Goal: Task Accomplishment & Management: Manage account settings

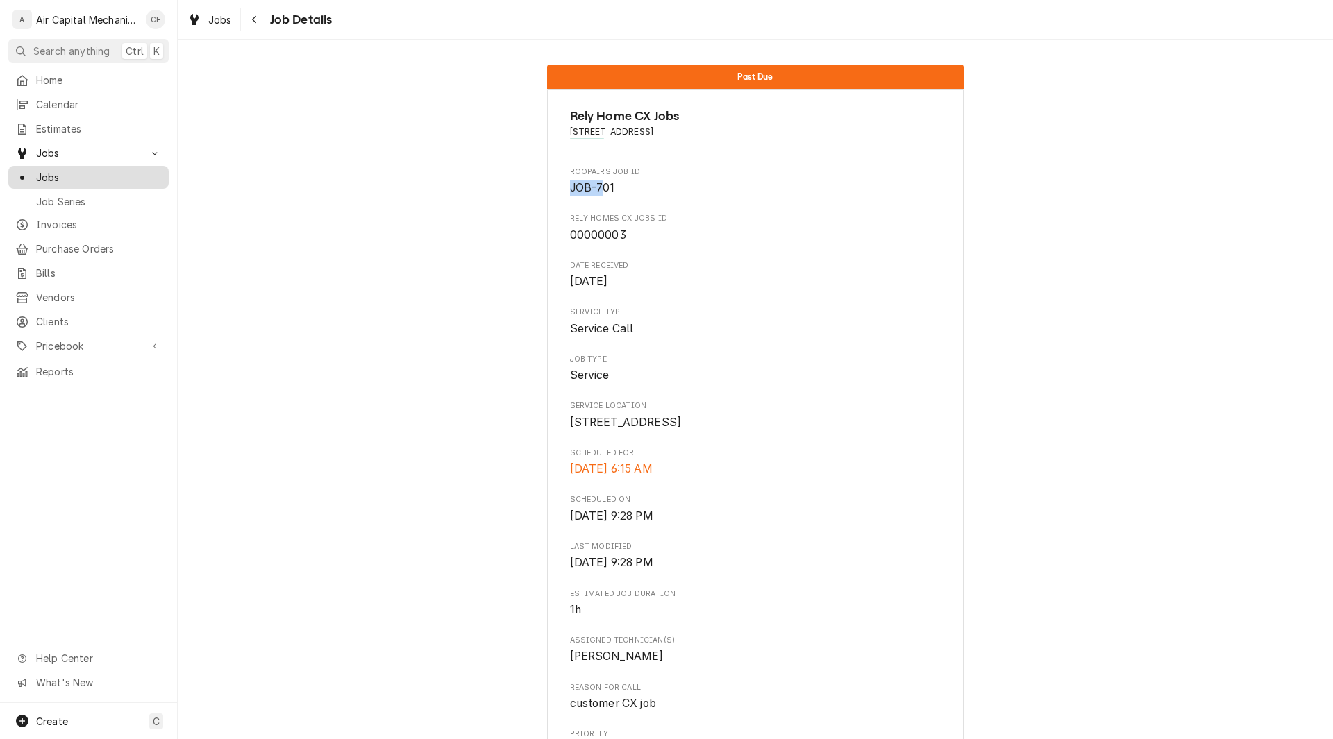
click at [51, 171] on span "Jobs" at bounding box center [99, 177] width 126 height 15
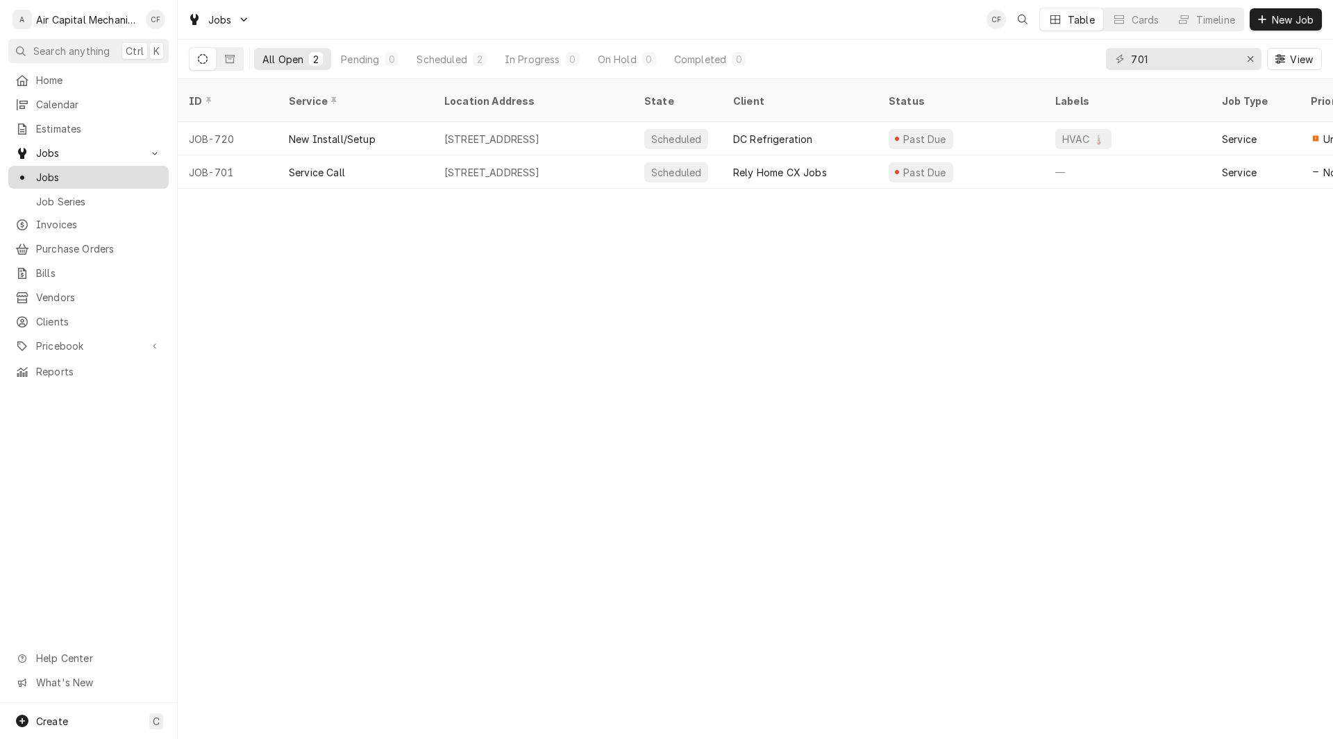
click at [40, 171] on span "Jobs" at bounding box center [99, 177] width 126 height 15
click at [453, 60] on div "Scheduled" at bounding box center [442, 59] width 50 height 15
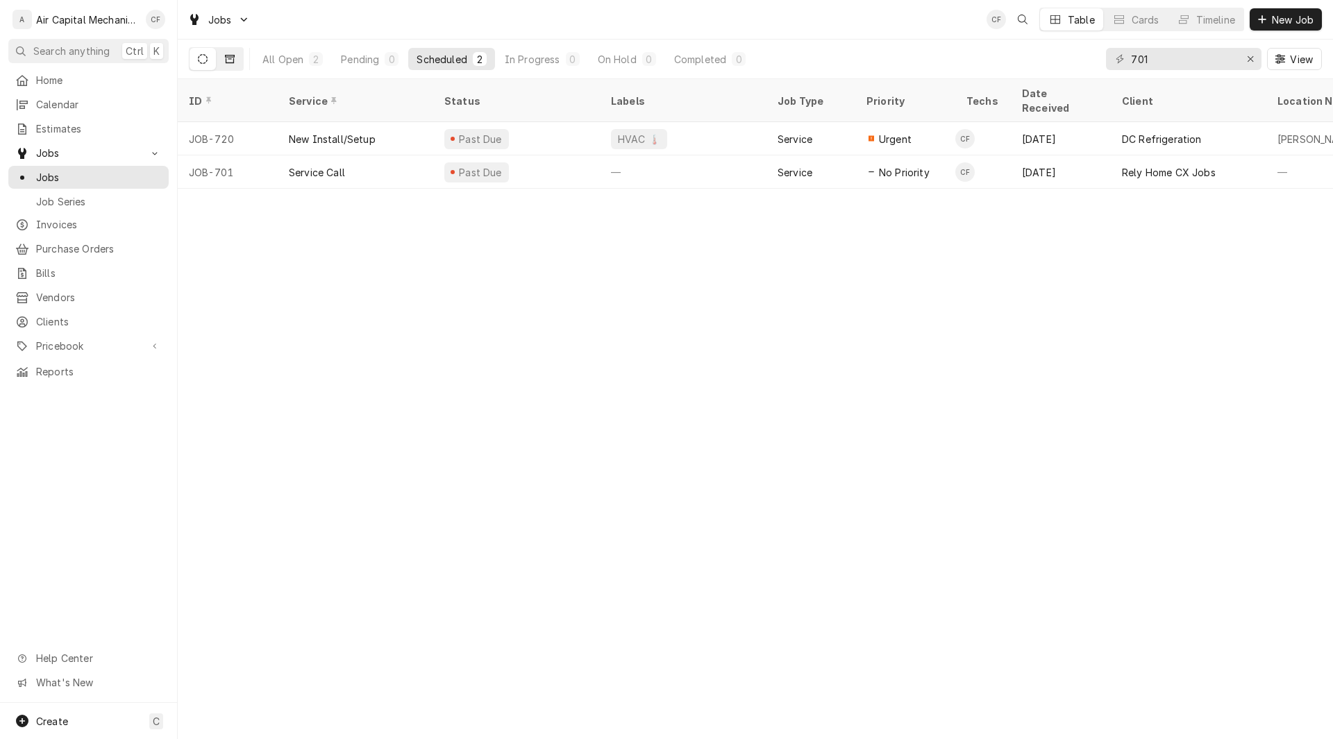
click at [228, 57] on icon "Dynamic Content Wrapper" at bounding box center [230, 59] width 10 height 8
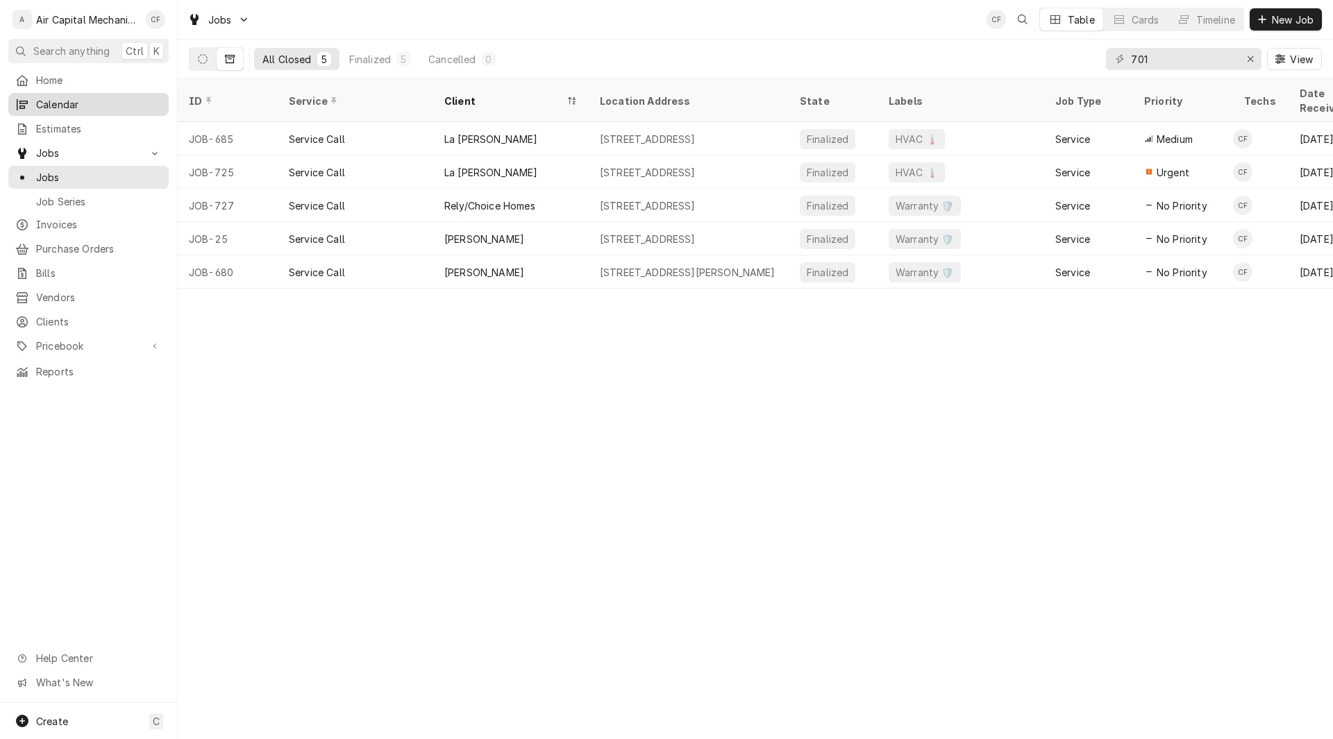
click at [71, 99] on span "Calendar" at bounding box center [99, 104] width 126 height 15
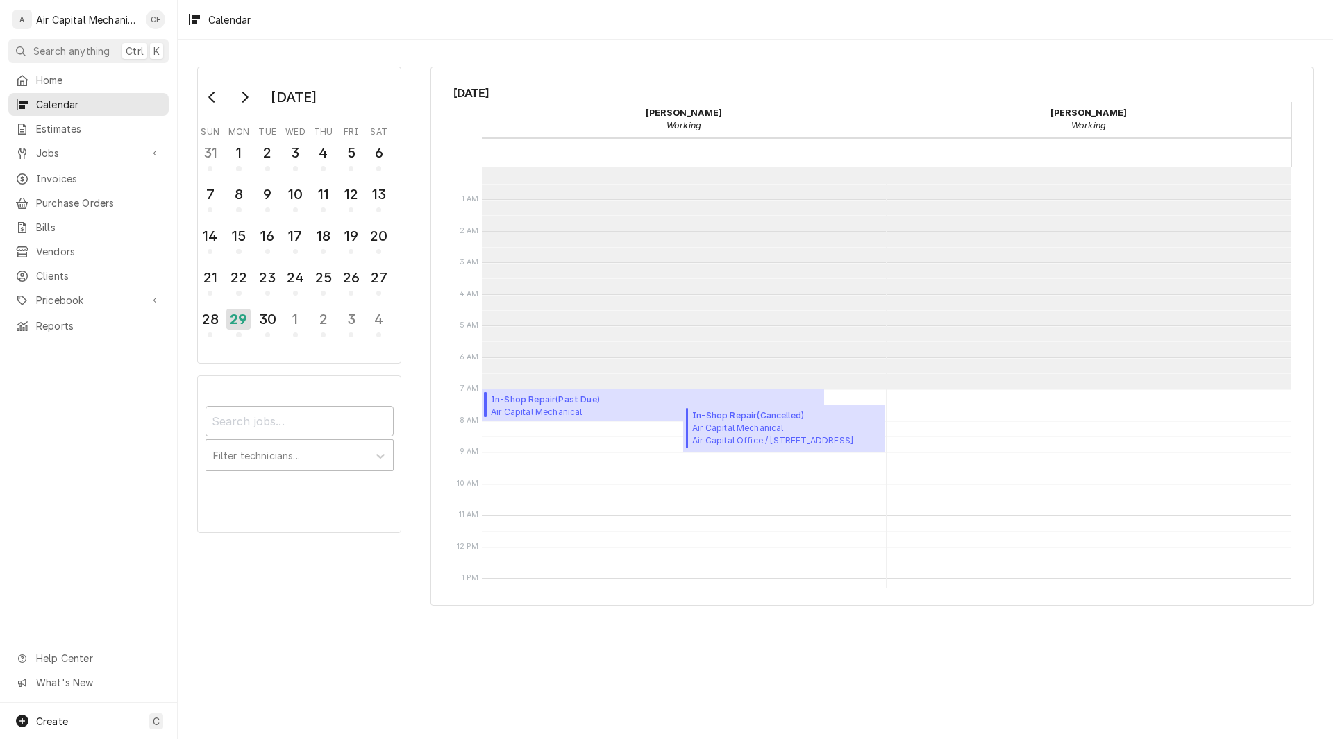
scroll to position [221, 0]
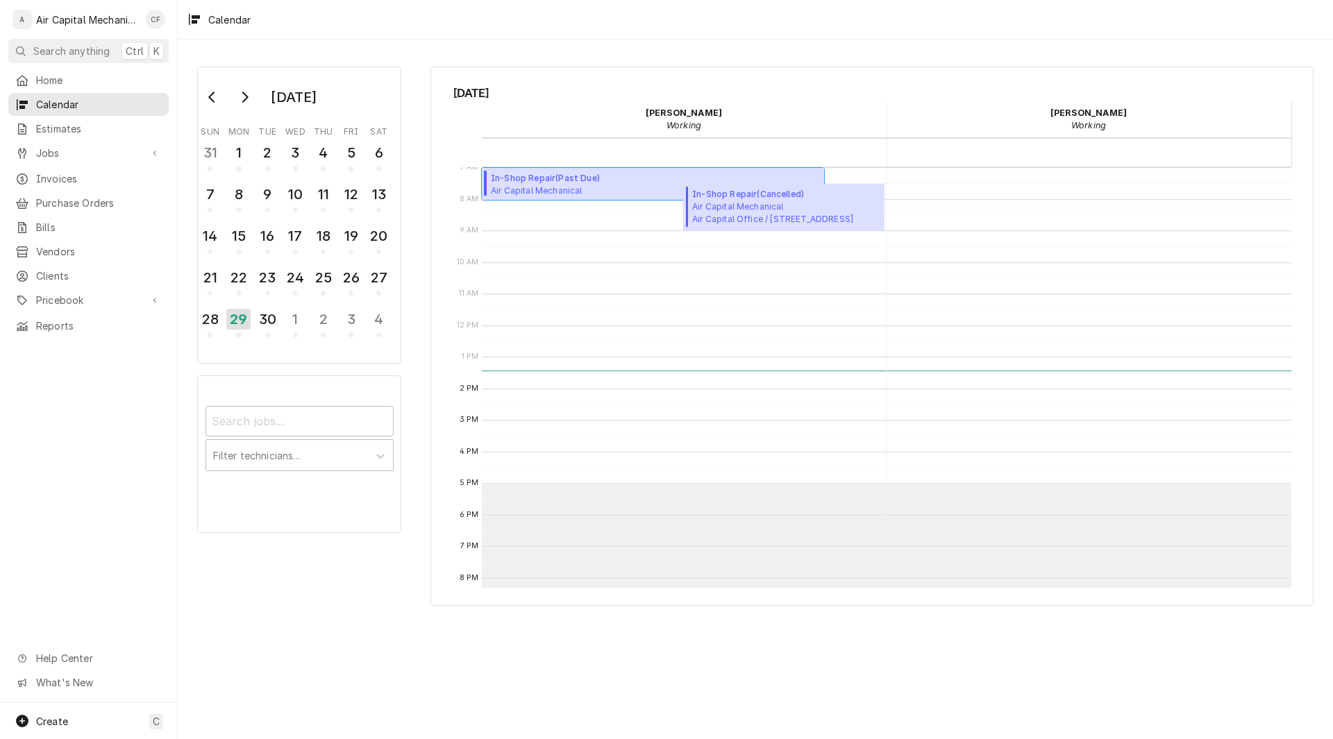
click at [501, 181] on span "In-Shop Repair ( Past Due )" at bounding box center [571, 178] width 161 height 12
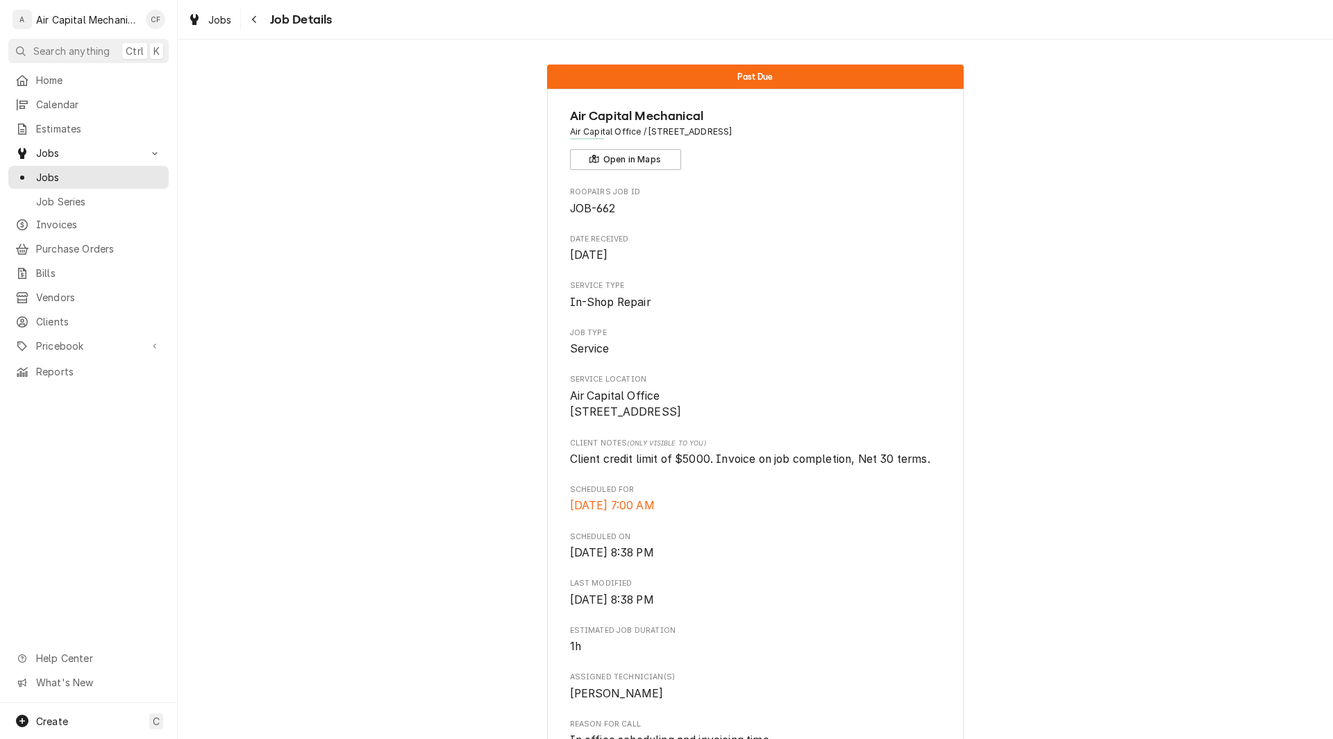
click at [1064, 337] on div "Past Due Air Capital Mechanical Air Capital Office / [STREET_ADDRESS] Open in M…" at bounding box center [755, 671] width 1155 height 1235
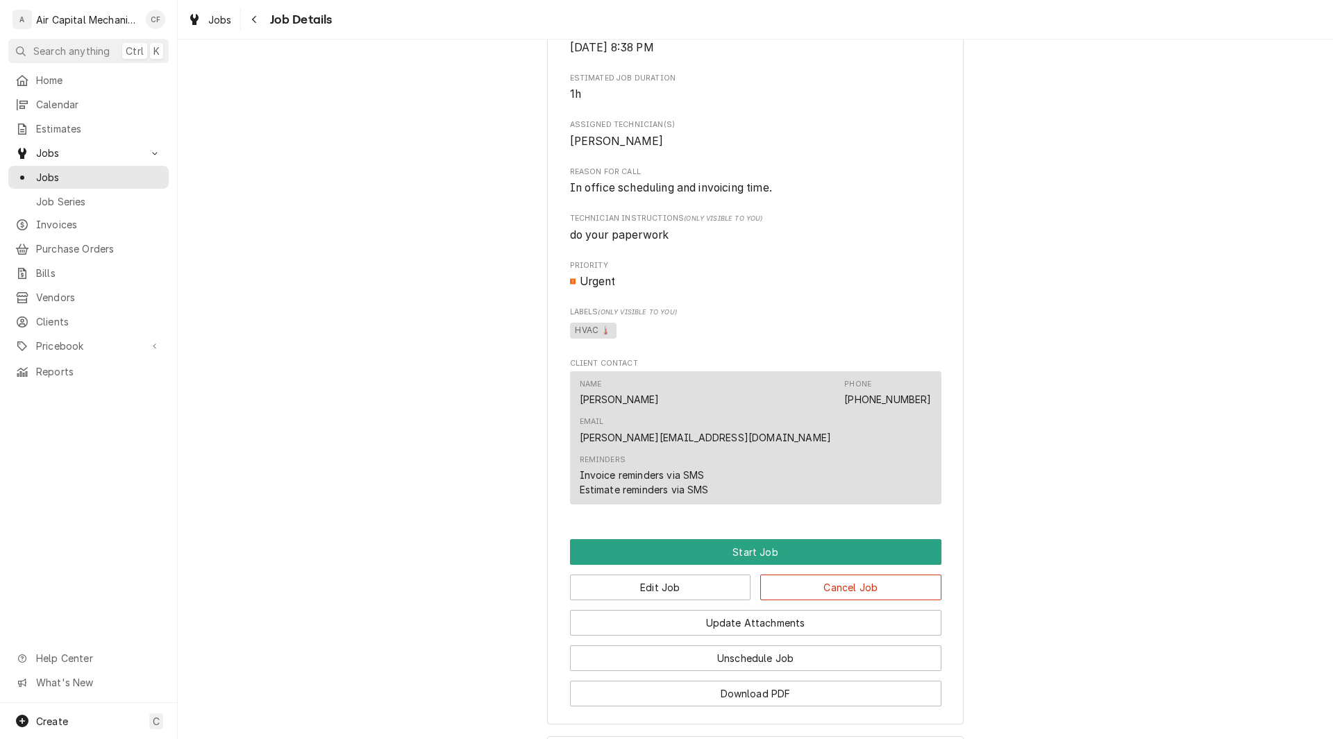
scroll to position [555, 0]
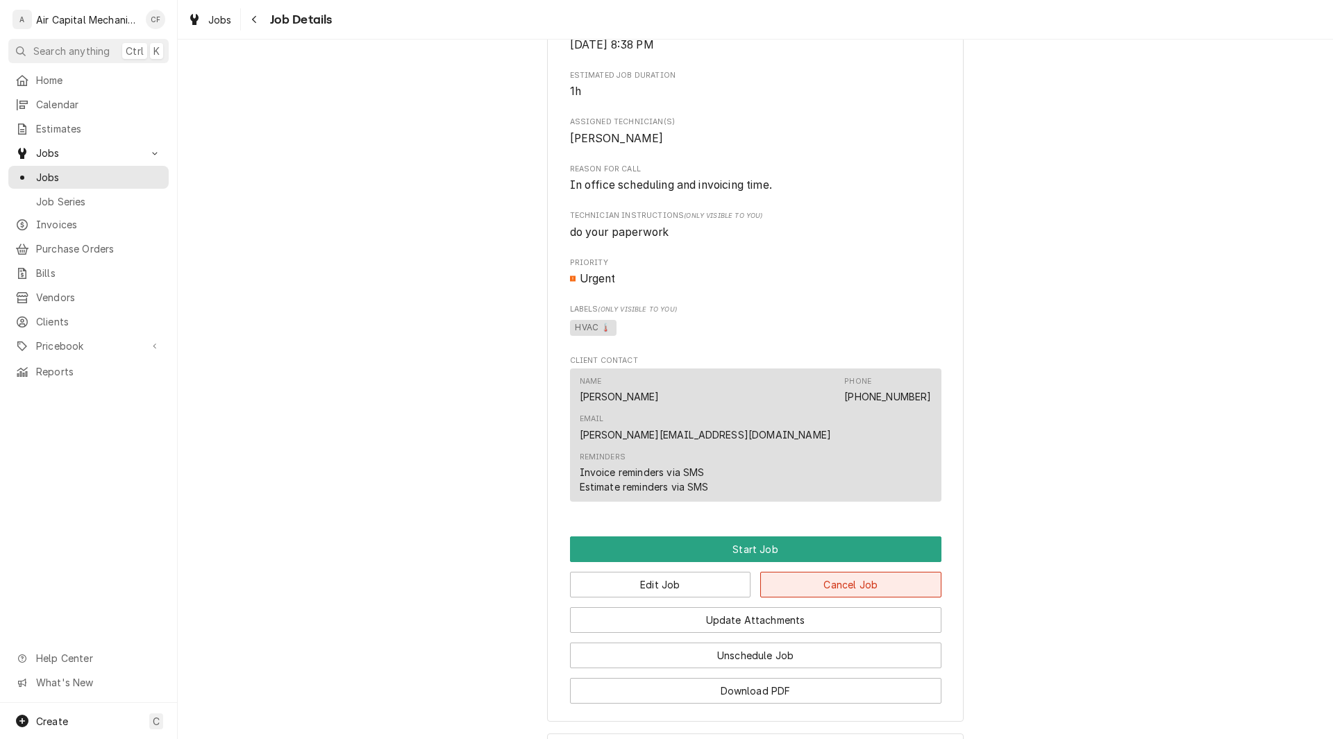
click at [852, 572] on button "Cancel Job" at bounding box center [850, 585] width 181 height 26
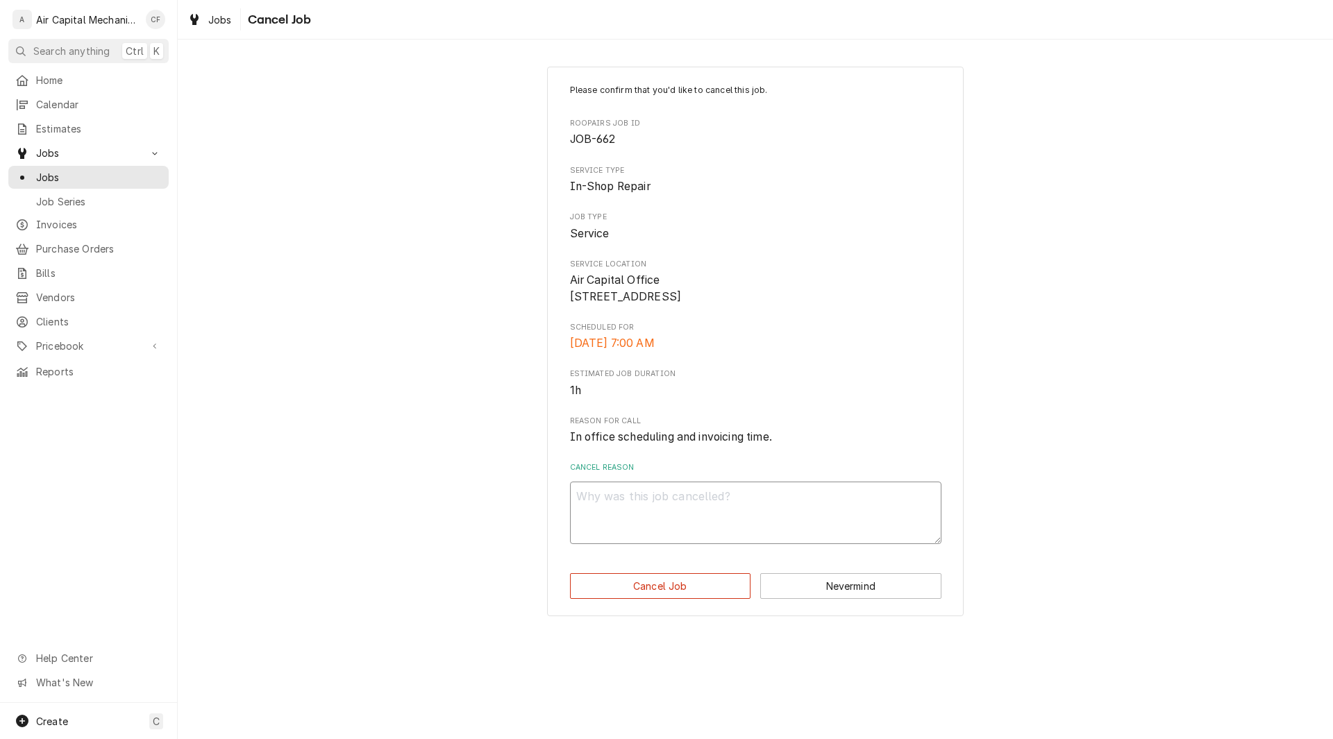
click at [778, 527] on textarea "Cancel Reason" at bounding box center [755, 513] width 371 height 62
type textarea "'[;"
type textarea "x"
type textarea "'[;."
type textarea "x"
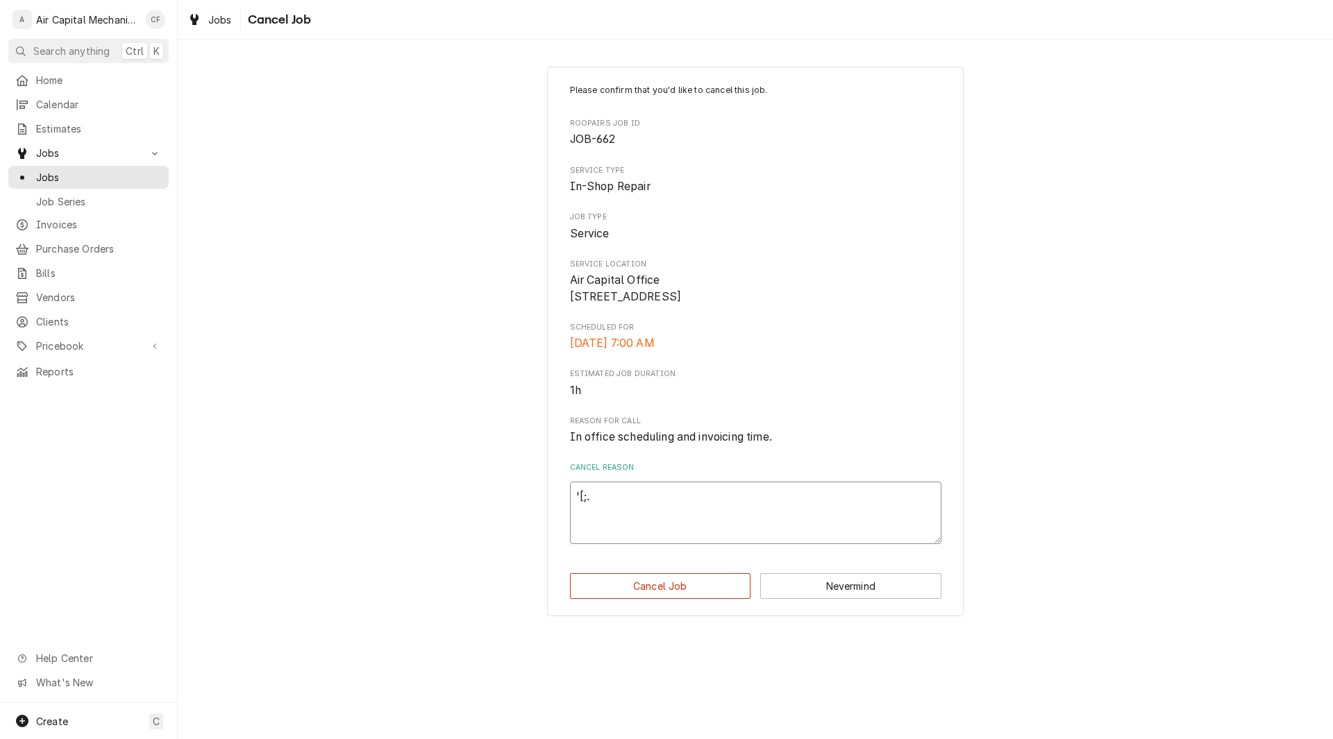
type textarea "'[;."
type textarea "x"
type textarea "'[;. ["
type textarea "x"
type textarea "'[;. [p"
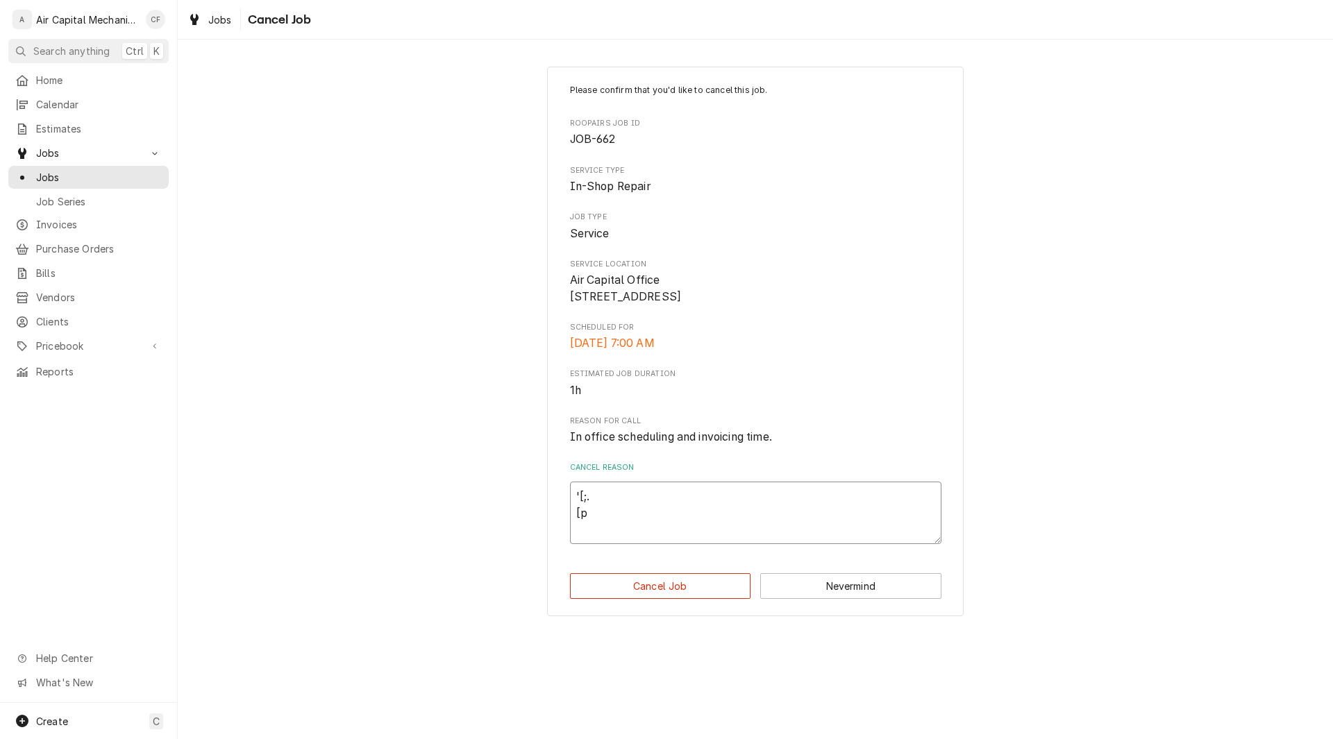
type textarea "x"
type textarea "'[;. [p,"
type textarea "x"
type textarea "'[;. [p,\["
type textarea "x"
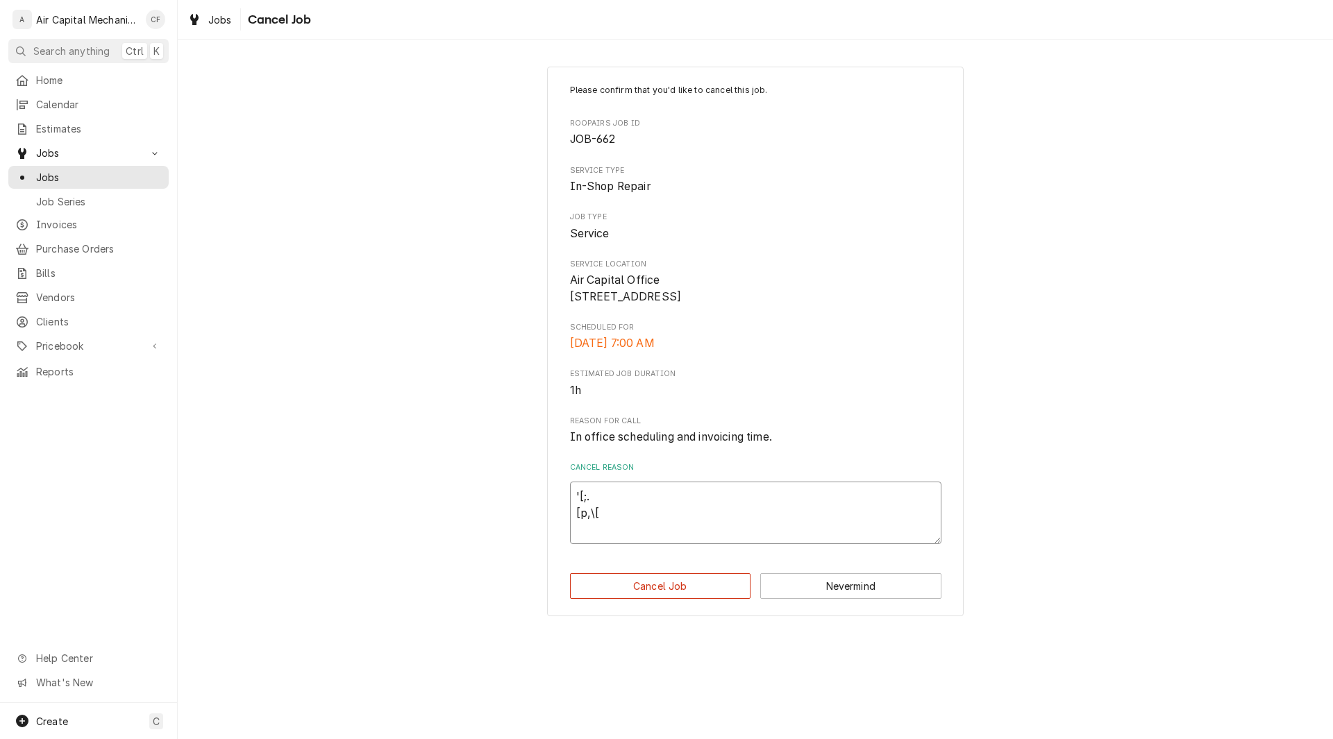
type textarea "'[;. [p,\[,"
type textarea "x"
type textarea "'[;. [p,\[,"
click at [692, 593] on button "Cancel Job" at bounding box center [660, 586] width 181 height 26
type textarea "x"
